Goal: Task Accomplishment & Management: Use online tool/utility

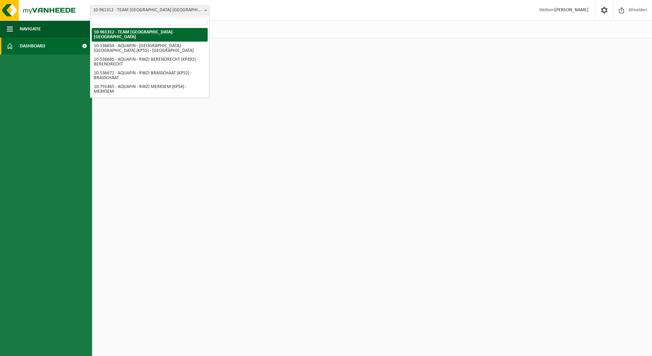
click at [178, 9] on span "10-961312 - TEAM [GEOGRAPHIC_DATA]-[GEOGRAPHIC_DATA]" at bounding box center [149, 10] width 119 height 10
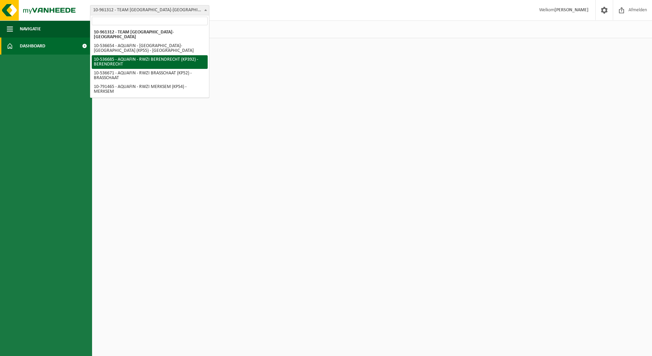
select select "3167"
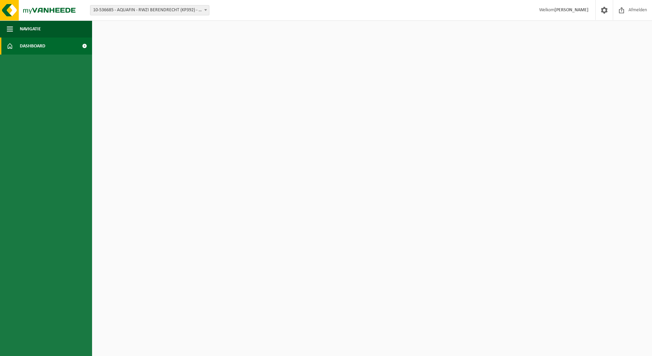
click at [195, 7] on span "10-536685 - AQUAFIN - RWZI BERENDRECHT (KP392) - BERENDRECHT" at bounding box center [149, 10] width 119 height 10
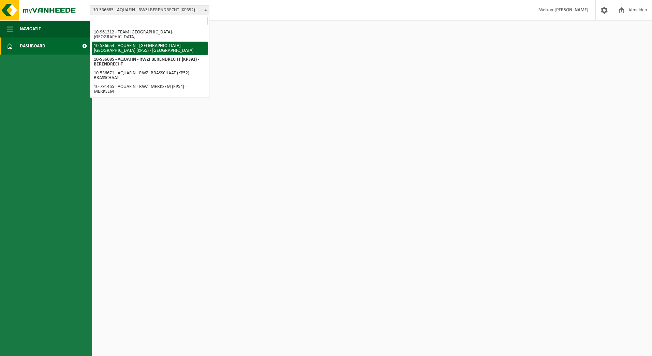
click at [460, 10] on div "Vestiging: 10-961312 - TEAM ANTWERPEN-NOORD 10-536654 - AQUAFIN - RWZI ANTWERPE…" at bounding box center [326, 10] width 652 height 21
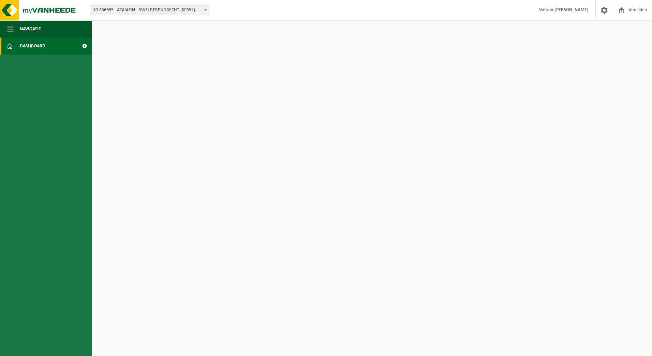
click at [244, 12] on div "Vestiging: 10-961312 - TEAM ANTWERPEN-NOORD 10-536654 - AQUAFIN - RWZI ANTWERPE…" at bounding box center [326, 10] width 652 height 21
click at [643, 10] on span "Afmelden" at bounding box center [637, 10] width 22 height 20
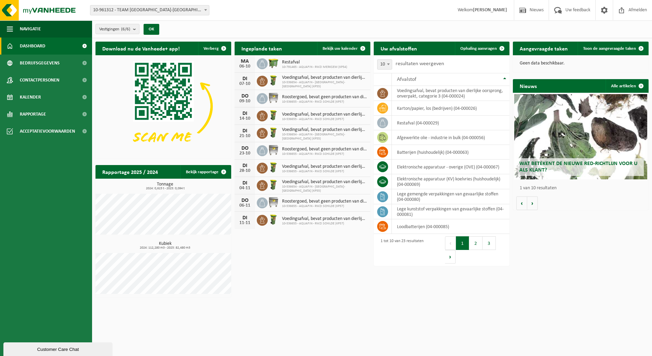
click at [202, 9] on span "10-961312 - TEAM [GEOGRAPHIC_DATA]-[GEOGRAPHIC_DATA]" at bounding box center [149, 10] width 119 height 10
select select "3147"
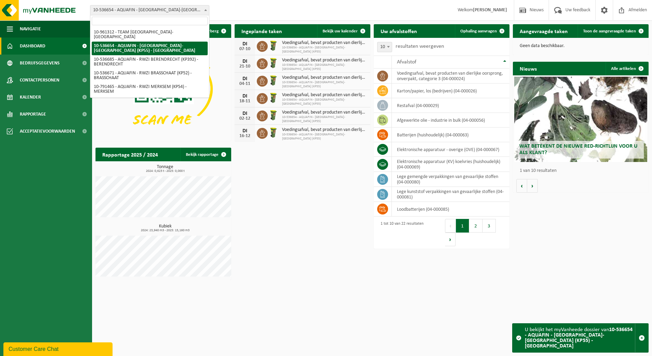
click at [184, 12] on span "10-536654 - AQUAFIN - [GEOGRAPHIC_DATA]-[GEOGRAPHIC_DATA] (KP55) - [GEOGRAPHIC_…" at bounding box center [149, 10] width 119 height 10
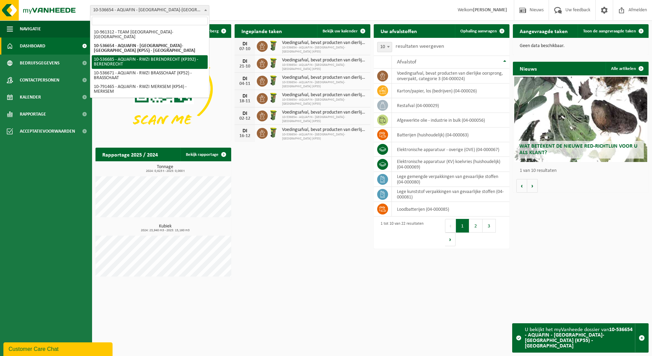
select select "3167"
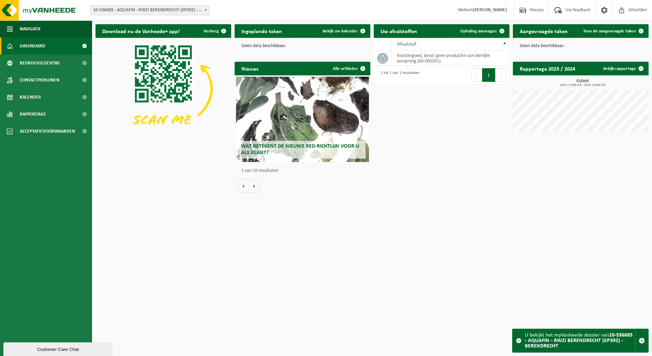
drag, startPoint x: 519, startPoint y: 31, endPoint x: 523, endPoint y: 32, distance: 3.9
click at [519, 31] on h2 "Aangevraagde taken" at bounding box center [544, 30] width 62 height 13
click at [49, 45] on link "Dashboard" at bounding box center [46, 45] width 92 height 17
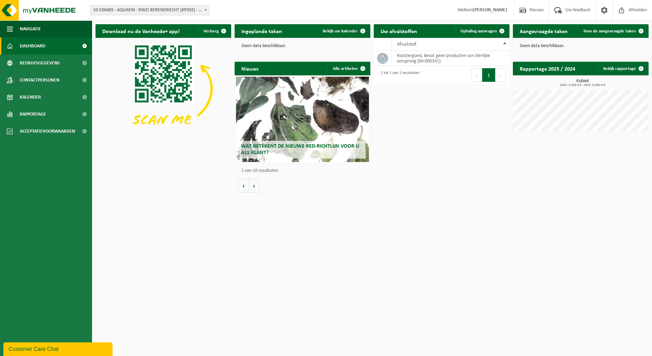
click at [513, 146] on div "Download nu de Vanheede+ app! Verberg Ingeplande taken Bekijk uw kalender Geen …" at bounding box center [372, 108] width 556 height 175
click at [482, 151] on div "Download nu de Vanheede+ app! Verberg Ingeplande taken Bekijk uw kalender Geen …" at bounding box center [372, 108] width 556 height 175
click at [30, 61] on span "Bedrijfsgegevens" at bounding box center [40, 63] width 40 height 17
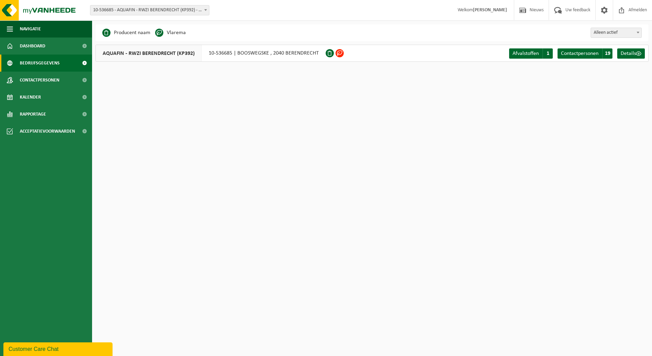
click at [37, 49] on span "Dashboard" at bounding box center [33, 45] width 26 height 17
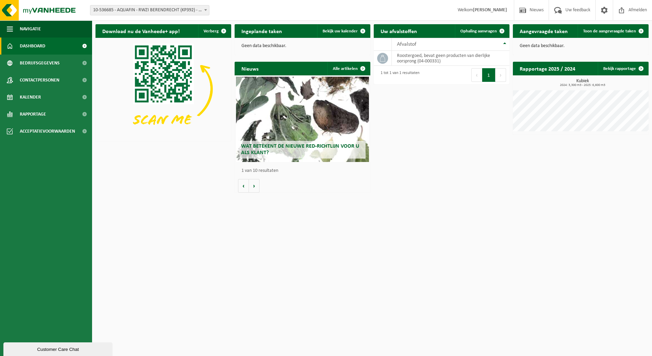
click at [587, 29] on span "Toon de aangevraagde taken" at bounding box center [609, 31] width 53 height 4
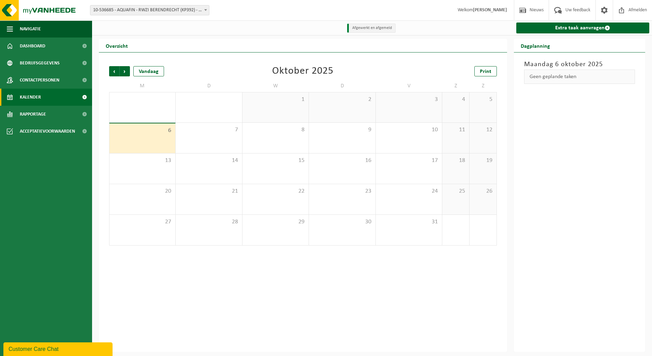
click at [578, 28] on link "Extra taak aanvragen" at bounding box center [582, 27] width 133 height 11
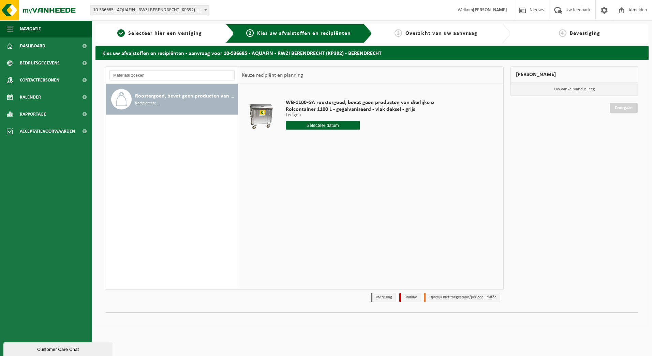
click at [341, 124] on input "text" at bounding box center [323, 125] width 74 height 9
click at [337, 176] on div "10" at bounding box center [340, 174] width 12 height 11
type input "Van [DATE]"
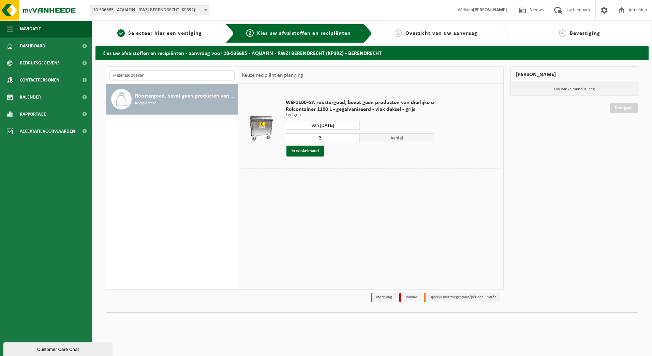
click at [314, 150] on button "In winkelmand" at bounding box center [304, 151] width 37 height 11
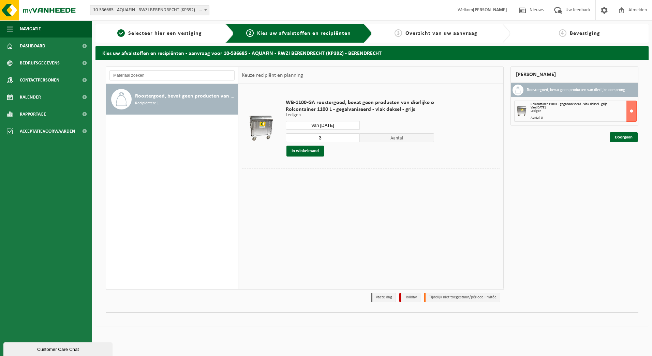
click at [625, 140] on link "Doorgaan" at bounding box center [623, 137] width 28 height 10
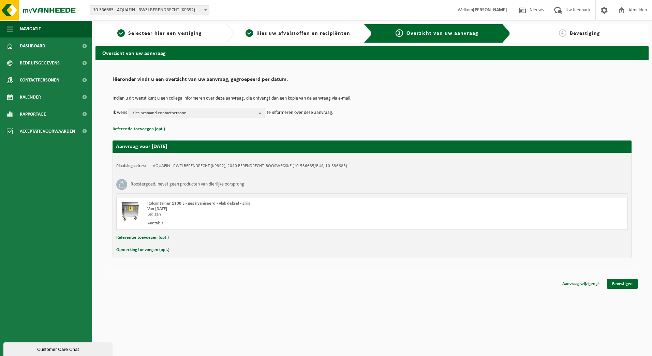
click at [267, 104] on td "Indien u dit wenst kunt u een collega informeren over deze aanvraag, die ontvan…" at bounding box center [371, 102] width 519 height 12
click at [264, 111] on b "button" at bounding box center [261, 113] width 6 height 10
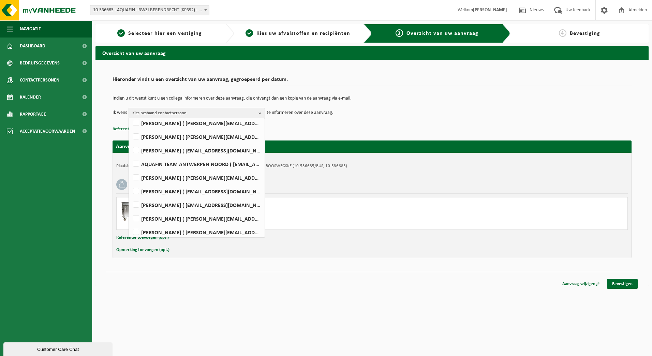
scroll to position [136, 0]
click at [182, 149] on label "AQUAFIN TEAM ANTWERPEN NOORD ( team-antwerpen-noord@aquafin.be )" at bounding box center [197, 151] width 130 height 10
click at [131, 142] on input "AQUAFIN TEAM ANTWERPEN NOORD ( team-antwerpen-noord@aquafin.be )" at bounding box center [130, 142] width 0 height 0
checkbox input "true"
click at [368, 135] on div "Aanvraag voor 2025-10-10 Plaatsingsadres: AQUAFIN - RWZI BERENDRECHT (KP392), 2…" at bounding box center [371, 196] width 519 height 124
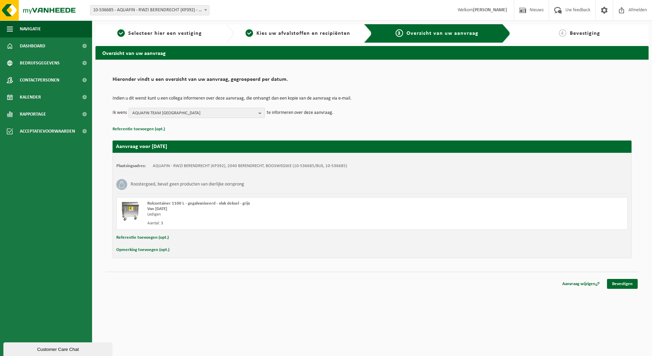
click at [577, 281] on link "Aanvraag wijzigen" at bounding box center [581, 284] width 48 height 10
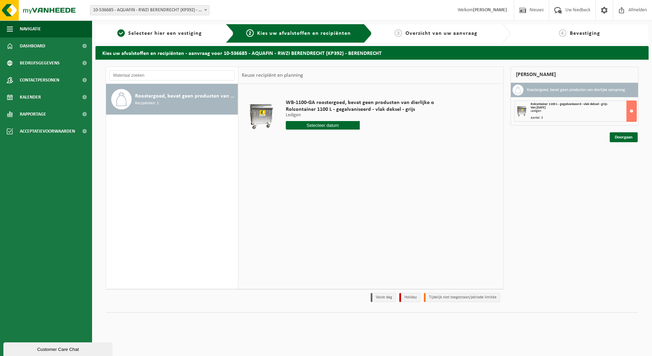
click at [352, 119] on div "WB-1100-GA roostergoed, bevat geen producten van dierlijke o Rolcontainer 1100 …" at bounding box center [359, 115] width 155 height 47
click at [351, 124] on input "text" at bounding box center [323, 125] width 74 height 9
click at [336, 174] on div "10" at bounding box center [340, 174] width 12 height 11
type input "Van [DATE]"
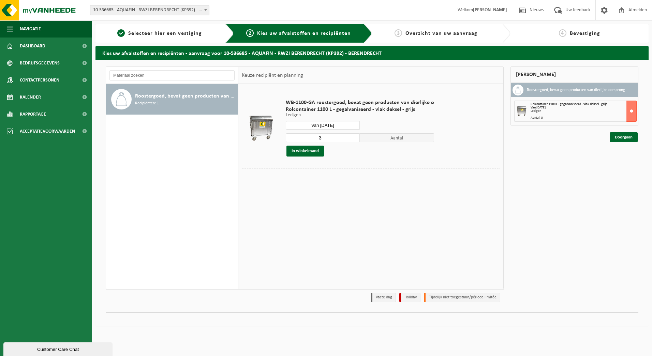
click at [620, 137] on link "Doorgaan" at bounding box center [623, 137] width 28 height 10
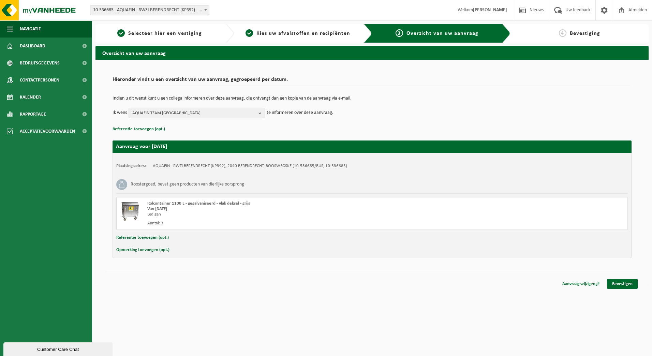
click at [627, 286] on link "Bevestigen" at bounding box center [622, 284] width 31 height 10
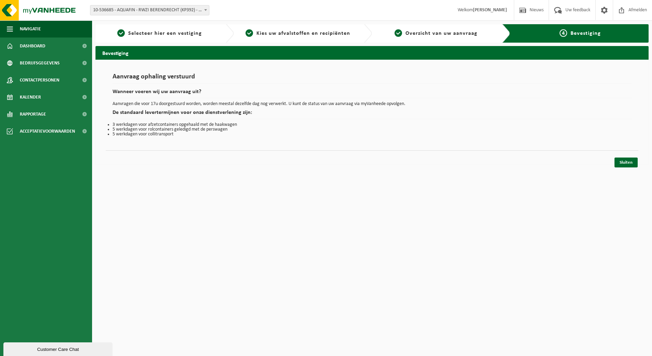
click at [624, 165] on link "Sluiten" at bounding box center [625, 162] width 23 height 10
